Goal: Task Accomplishment & Management: Manage account settings

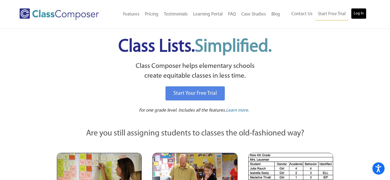
click at [359, 15] on link "Log In" at bounding box center [358, 13] width 15 height 11
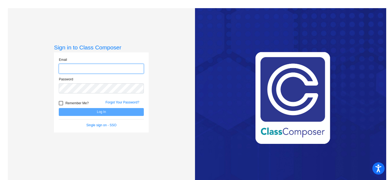
type input "tking@lasd.net"
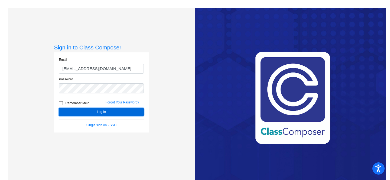
click at [119, 110] on button "Log In" at bounding box center [101, 112] width 85 height 8
click at [109, 110] on button "Log In" at bounding box center [101, 112] width 85 height 8
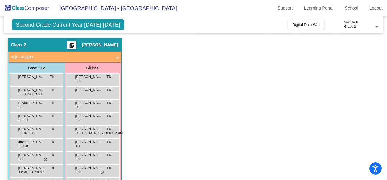
scroll to position [14, 0]
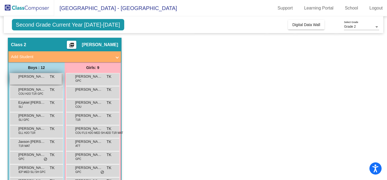
click at [32, 78] on span "Apollo Lloyd" at bounding box center [31, 76] width 27 height 5
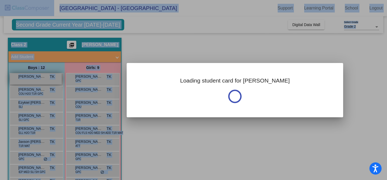
click at [32, 78] on div at bounding box center [193, 90] width 387 height 180
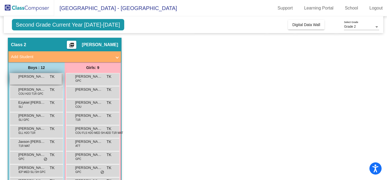
click at [32, 78] on span "Apollo Lloyd" at bounding box center [31, 76] width 27 height 5
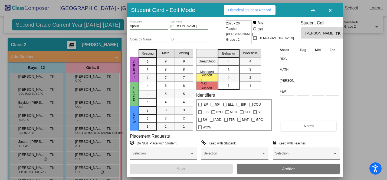
click at [52, 27] on div at bounding box center [193, 90] width 387 height 180
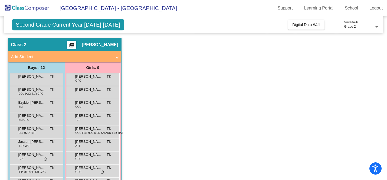
click at [61, 26] on span "Second Grade Current Year 2025-2026" at bounding box center [68, 24] width 112 height 11
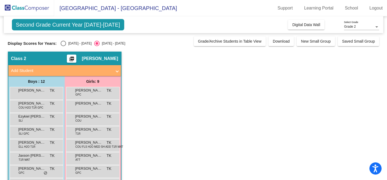
click at [63, 44] on div "Select an option" at bounding box center [63, 43] width 5 height 5
click at [63, 46] on input "2024 - 2025" at bounding box center [63, 46] width 0 height 0
radio input "true"
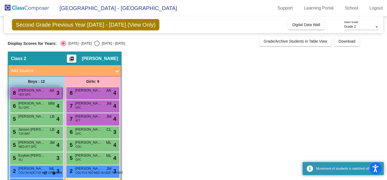
click at [38, 93] on span "William Eaton" at bounding box center [31, 89] width 27 height 5
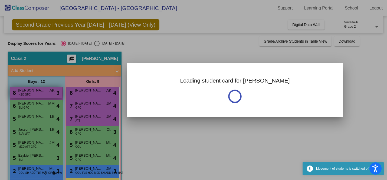
click at [38, 93] on div at bounding box center [193, 90] width 387 height 180
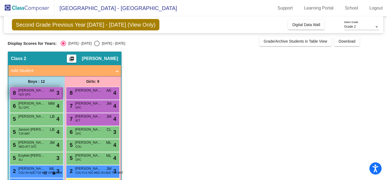
click at [38, 93] on span "William Eaton" at bounding box center [31, 89] width 27 height 5
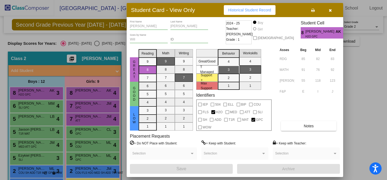
click at [34, 108] on div at bounding box center [193, 90] width 387 height 180
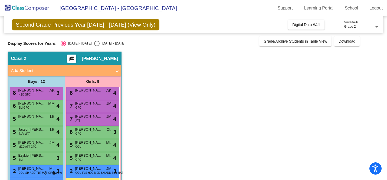
click at [34, 108] on div "6 Graham Toellner SLI GPC MM lock do_not_disturb_alt 4" at bounding box center [36, 105] width 52 height 11
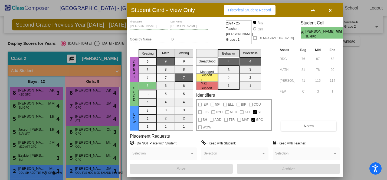
click at [28, 122] on div at bounding box center [193, 90] width 387 height 180
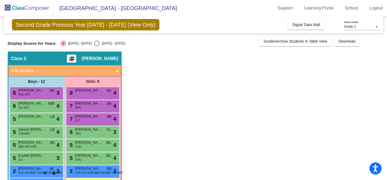
click at [28, 122] on div "5 Apollo Lloyd LB lock do_not_disturb_alt 4" at bounding box center [36, 118] width 52 height 11
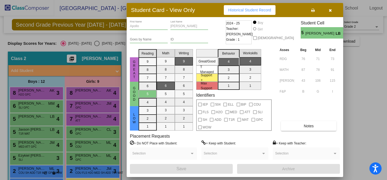
click at [28, 134] on div at bounding box center [193, 90] width 387 height 180
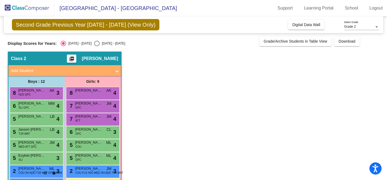
click at [28, 134] on span "T1R MAT" at bounding box center [24, 133] width 11 height 4
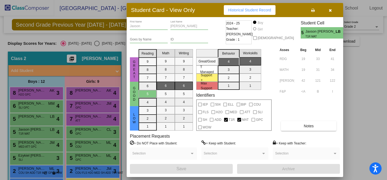
click at [330, 9] on icon "button" at bounding box center [330, 10] width 3 height 4
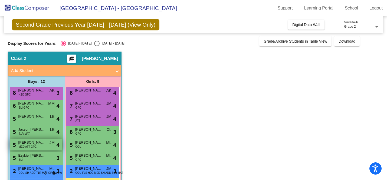
click at [30, 145] on span "MED ATT GPC" at bounding box center [28, 146] width 18 height 4
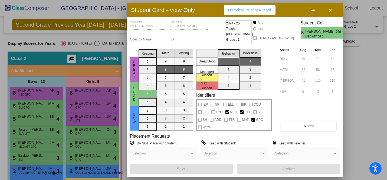
click at [36, 155] on div at bounding box center [193, 90] width 387 height 180
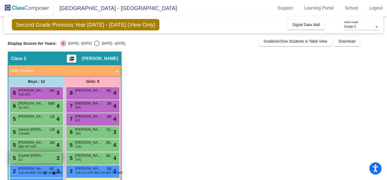
click at [36, 157] on span "Ezykiel Hambright" at bounding box center [31, 154] width 27 height 5
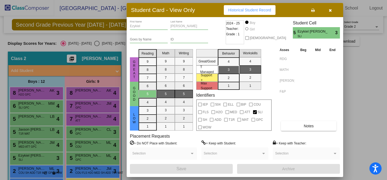
click at [331, 9] on icon "button" at bounding box center [330, 10] width 3 height 4
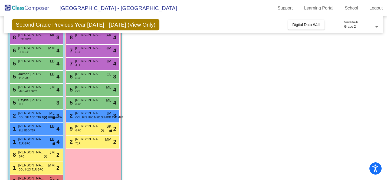
scroll to position [72, 0]
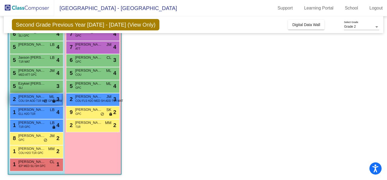
click at [29, 100] on span "COU SH ADD T1R MAT GPC WOW" at bounding box center [41, 101] width 44 height 4
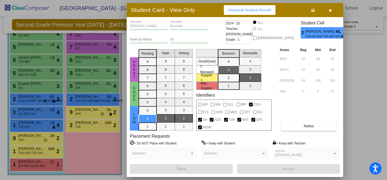
click at [16, 112] on div at bounding box center [193, 90] width 387 height 180
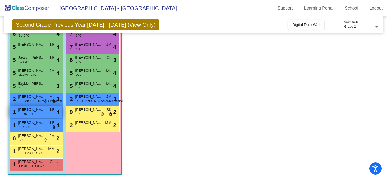
click at [27, 113] on span "ELL H2O T1R" at bounding box center [27, 114] width 17 height 4
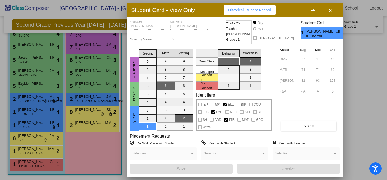
click at [28, 128] on div at bounding box center [193, 90] width 387 height 180
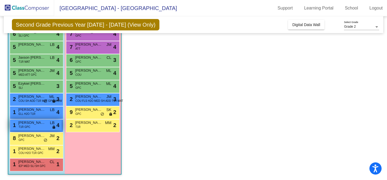
click at [28, 128] on span "T1R GPC" at bounding box center [25, 127] width 12 height 4
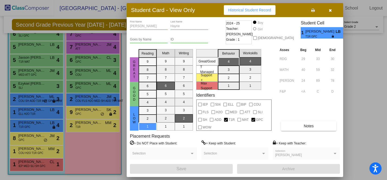
click at [28, 141] on div at bounding box center [193, 90] width 387 height 180
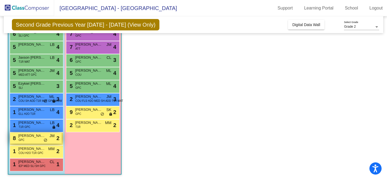
click at [28, 139] on div "8 Jensen Givens GPC JM lock do_not_disturb_alt 2" at bounding box center [36, 137] width 52 height 11
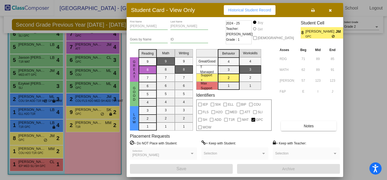
click at [27, 150] on div at bounding box center [193, 90] width 387 height 180
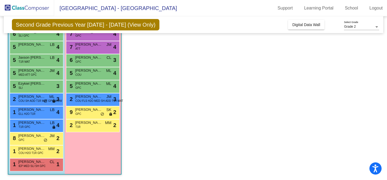
click at [27, 151] on span "COU H2O T1R GPC" at bounding box center [31, 153] width 25 height 4
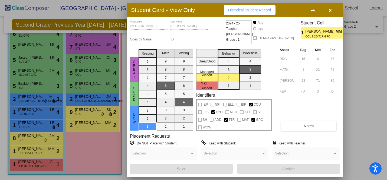
click at [26, 166] on div at bounding box center [193, 90] width 387 height 180
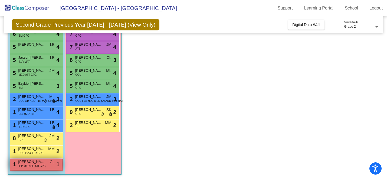
click at [26, 164] on span "IEP MED SLI SH GPC" at bounding box center [32, 166] width 27 height 4
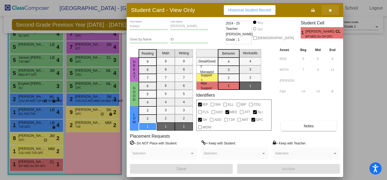
click at [330, 9] on icon "button" at bounding box center [330, 10] width 3 height 4
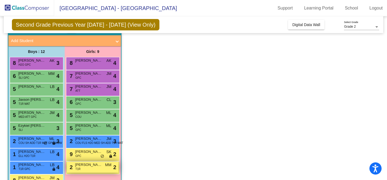
scroll to position [0, 0]
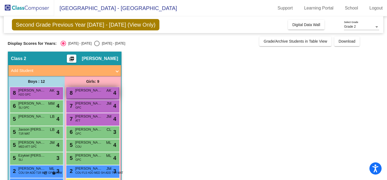
click at [85, 92] on span "Athena Crystal" at bounding box center [88, 89] width 27 height 5
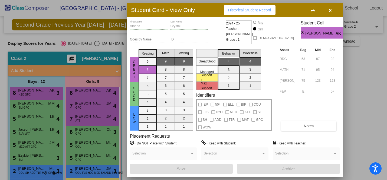
click at [331, 10] on icon "button" at bounding box center [330, 10] width 3 height 4
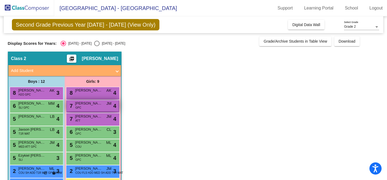
click at [93, 105] on span "Adalecia Shinsky" at bounding box center [88, 102] width 27 height 5
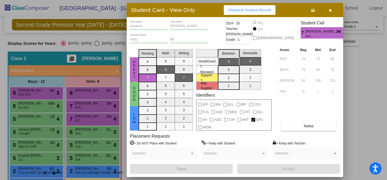
click at [89, 119] on div at bounding box center [193, 90] width 387 height 180
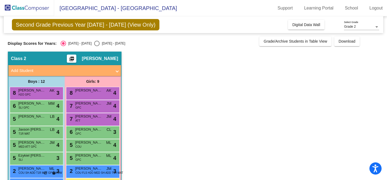
click at [89, 119] on div "7 Nora Crawford ATT JM lock do_not_disturb_alt 4" at bounding box center [93, 118] width 52 height 11
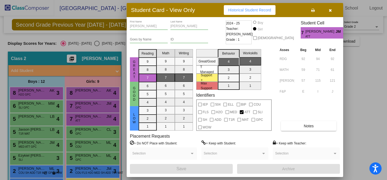
click at [89, 131] on div at bounding box center [193, 90] width 387 height 180
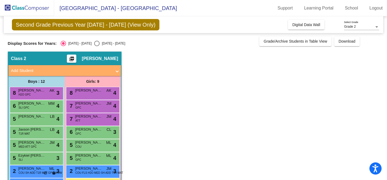
click at [89, 131] on span "Poppy Martinez" at bounding box center [88, 128] width 27 height 5
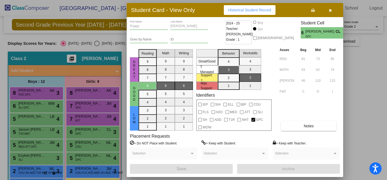
click at [88, 143] on div at bounding box center [193, 90] width 387 height 180
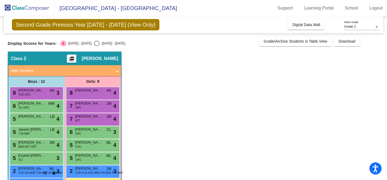
click at [88, 143] on span "Elleanna Overholt" at bounding box center [88, 141] width 27 height 5
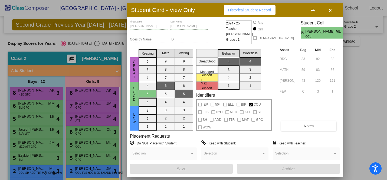
click at [88, 158] on div at bounding box center [193, 90] width 387 height 180
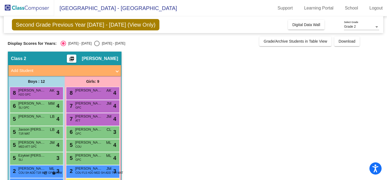
click at [88, 158] on div "5 Olivia Lockeman GPC ML lock do_not_disturb_alt 4" at bounding box center [93, 157] width 52 height 11
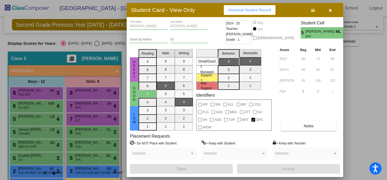
click at [330, 9] on icon "button" at bounding box center [330, 10] width 3 height 4
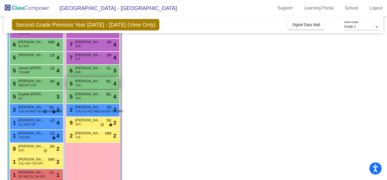
scroll to position [63, 0]
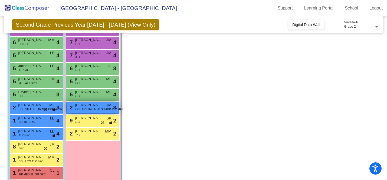
click at [91, 108] on span "COU FLS H2O MED SH ADD T1R MAT" at bounding box center [100, 109] width 48 height 4
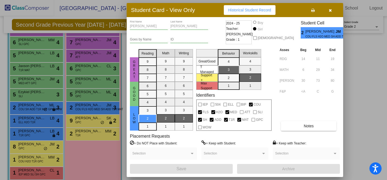
click at [89, 122] on div at bounding box center [193, 90] width 387 height 180
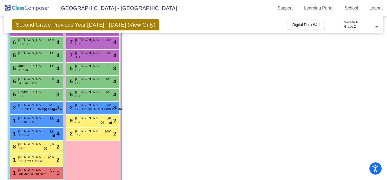
click at [89, 122] on div "9 Paisley Sniegowski GPC SK lock do_not_disturb_alt 2" at bounding box center [93, 120] width 52 height 11
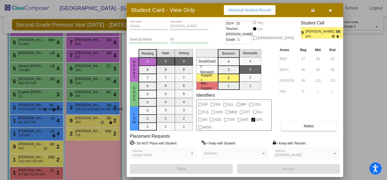
click at [86, 135] on div at bounding box center [193, 90] width 387 height 180
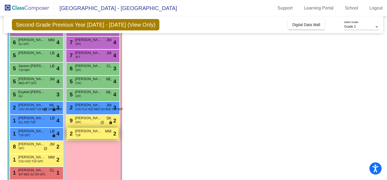
click at [87, 135] on div "2 Jane Emmerich T1R MM lock do_not_disturb_alt 2" at bounding box center [93, 133] width 52 height 11
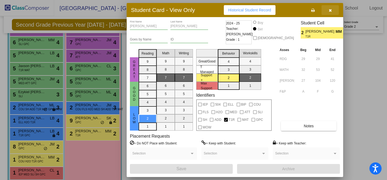
click at [330, 9] on icon "button" at bounding box center [330, 10] width 3 height 4
